Goal: Task Accomplishment & Management: Manage account settings

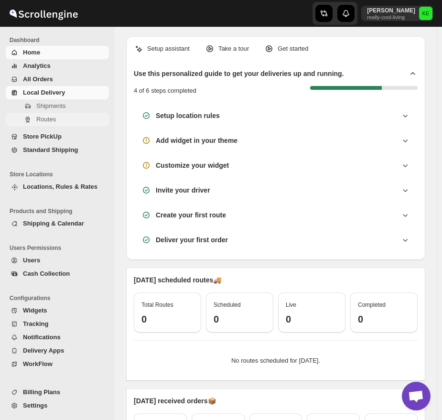
click at [44, 120] on span "Routes" at bounding box center [46, 119] width 20 height 7
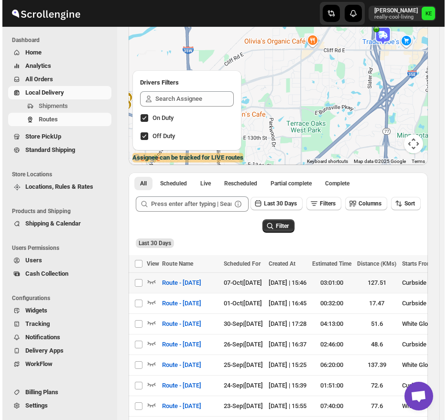
scroll to position [143, 0]
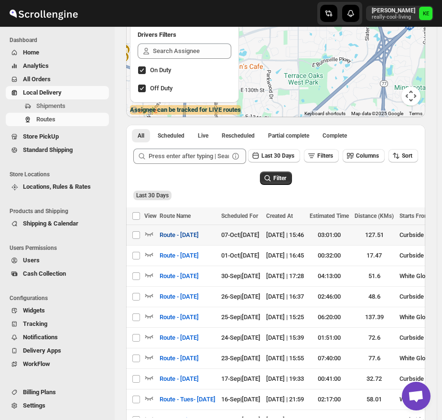
click at [198, 238] on span "Route - [DATE]" at bounding box center [179, 235] width 39 height 10
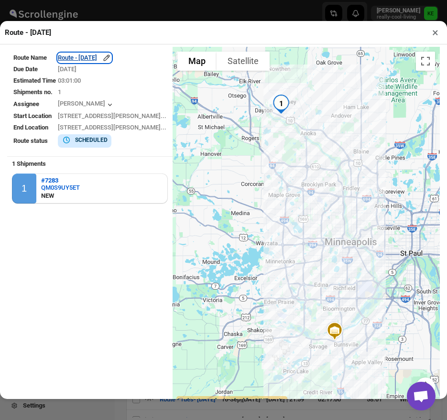
click at [111, 61] on div "Route - [DATE]" at bounding box center [85, 58] width 54 height 10
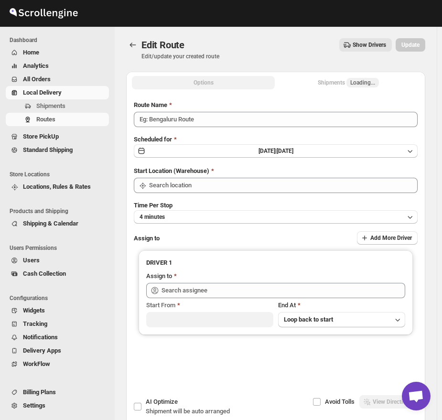
type input "Route - [DATE]"
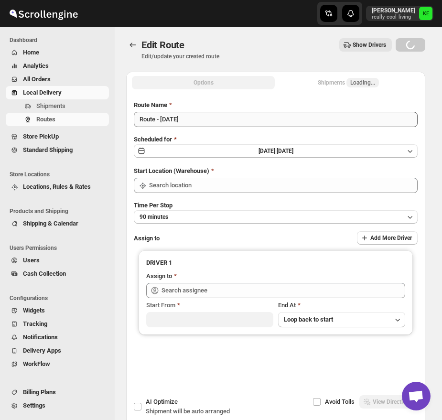
type input "[PERSON_NAME] ([EMAIL_ADDRESS][DOMAIN_NAME])"
type input "Curbside Delivery"
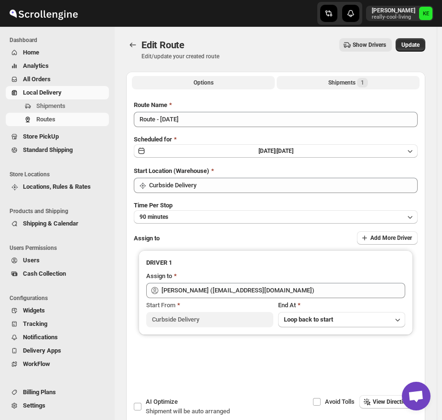
click at [358, 83] on div "Shipments 1" at bounding box center [348, 83] width 40 height 10
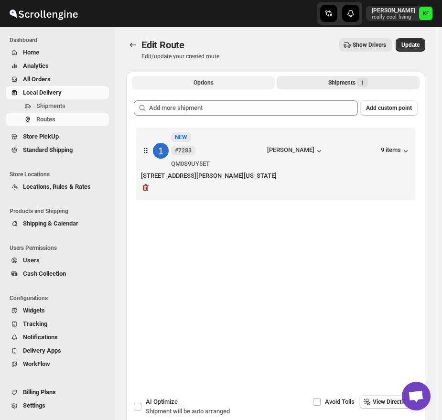
click at [213, 81] on span "Options" at bounding box center [203, 83] width 20 height 8
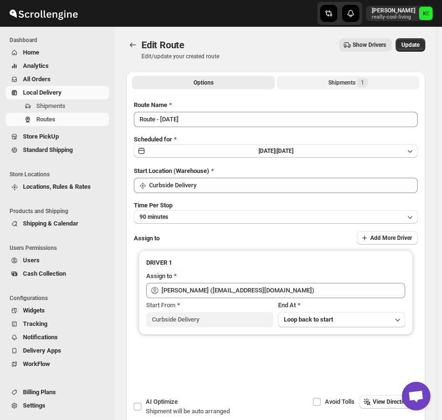
click at [347, 87] on button "Shipments 1" at bounding box center [348, 82] width 143 height 13
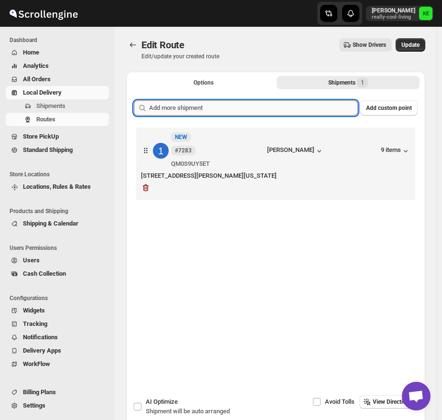
click at [291, 107] on input "text" at bounding box center [253, 107] width 209 height 15
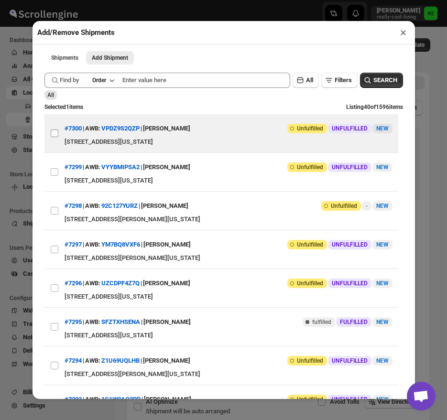
click at [54, 135] on input "View details for 68e44319d1fc2f773f2b1c91" at bounding box center [55, 133] width 8 height 8
checkbox input "true"
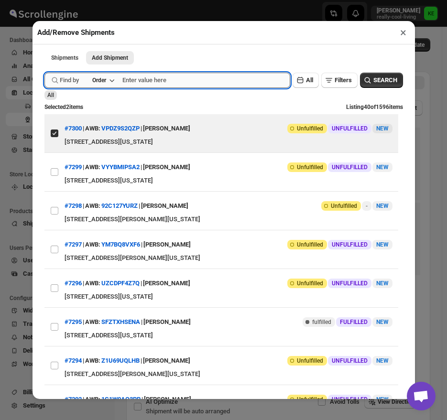
click at [126, 83] on input "text" at bounding box center [206, 80] width 168 height 15
click at [113, 84] on icon "button" at bounding box center [112, 80] width 10 height 10
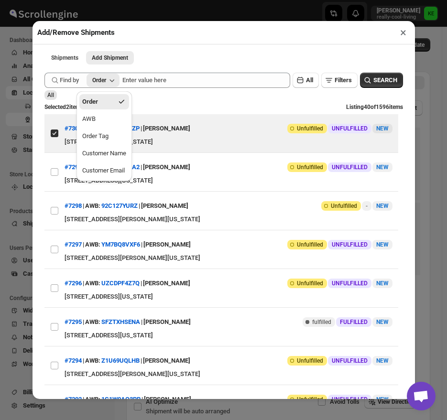
click at [237, 64] on ul "Shipments Add Shipment More views" at bounding box center [223, 57] width 360 height 13
click at [240, 98] on div "All" at bounding box center [223, 95] width 358 height 10
click at [215, 98] on div "All" at bounding box center [223, 95] width 358 height 10
click at [246, 60] on ul "Shipments Add Shipment More views" at bounding box center [223, 57] width 360 height 13
click at [139, 132] on button "VPDZ9S2QZP" at bounding box center [120, 128] width 38 height 7
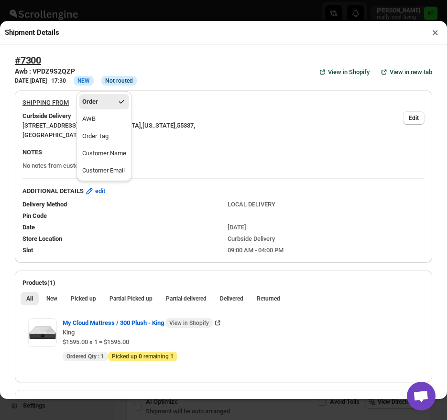
click at [119, 100] on icon "button" at bounding box center [122, 102] width 10 height 10
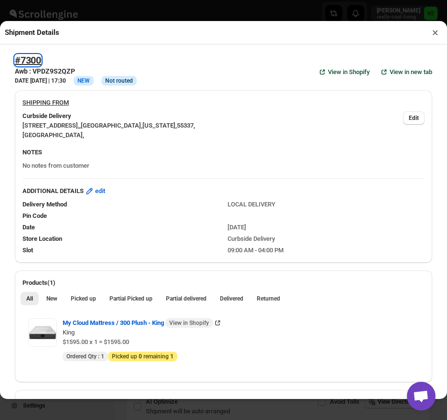
click at [24, 62] on h2 "#7300" at bounding box center [28, 59] width 26 height 11
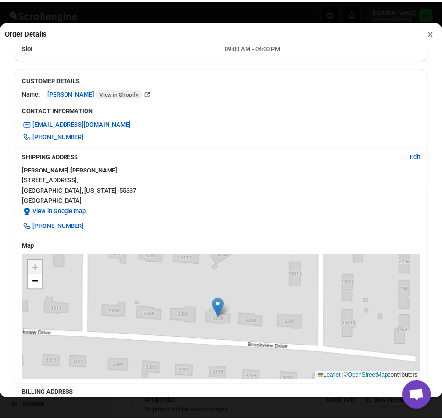
scroll to position [382, 0]
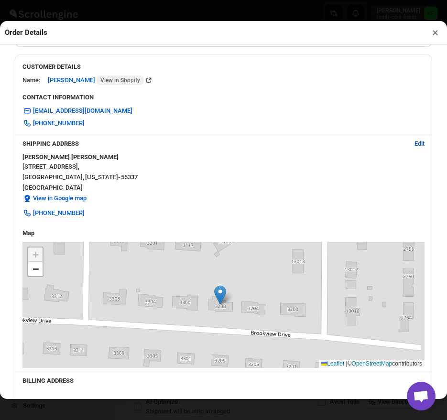
click at [435, 34] on button "×" at bounding box center [435, 32] width 14 height 13
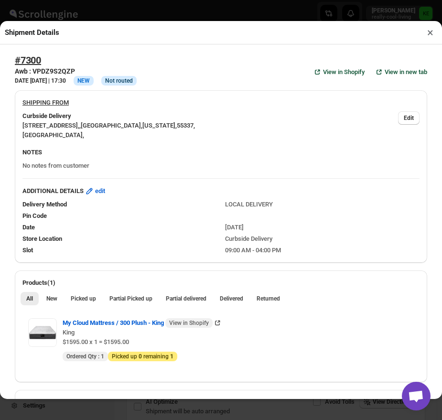
click at [430, 34] on button "×" at bounding box center [430, 32] width 14 height 13
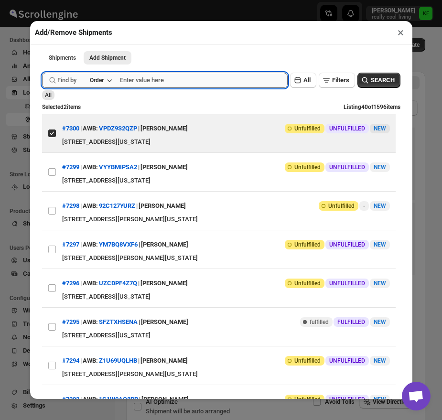
click at [125, 83] on input "text" at bounding box center [204, 80] width 168 height 15
type input "7300"
click at [371, 85] on span "SEARCH" at bounding box center [383, 80] width 24 height 10
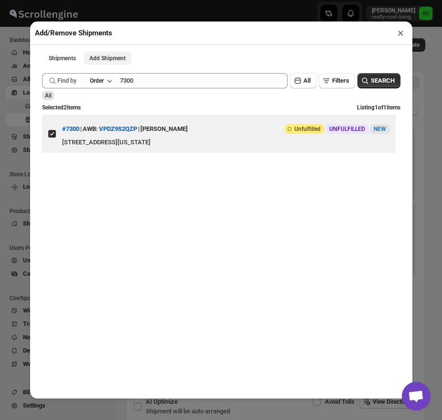
click at [116, 62] on span "Add Shipment" at bounding box center [107, 58] width 36 height 8
click at [117, 59] on span "Add Shipment" at bounding box center [107, 58] width 36 height 8
click at [63, 58] on span "Shipments" at bounding box center [62, 58] width 27 height 8
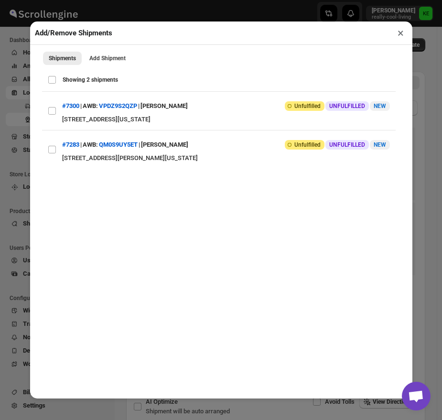
click at [396, 37] on button "×" at bounding box center [401, 32] width 14 height 13
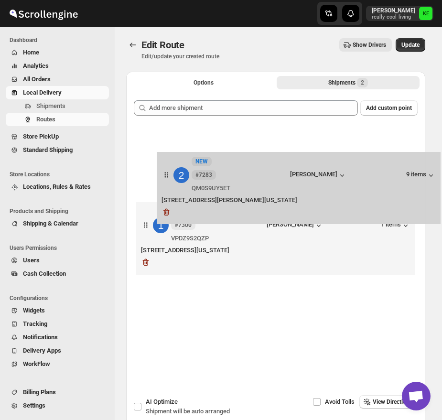
drag, startPoint x: 201, startPoint y: 228, endPoint x: 228, endPoint y: 163, distance: 70.6
click at [228, 163] on div "1 New NEW #7300 VPDZ9S2QZP [PERSON_NAME] 1 items [STREET_ADDRESS][US_STATE] 2 N…" at bounding box center [276, 202] width 284 height 154
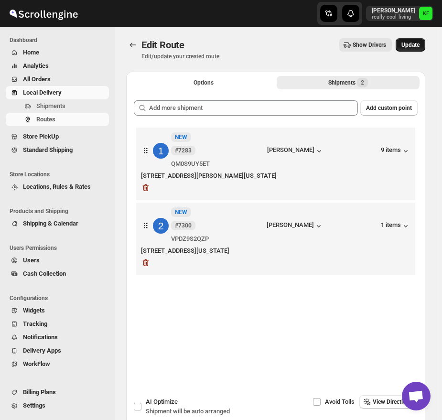
click at [412, 49] on button "Update" at bounding box center [411, 44] width 30 height 13
